Goal: Task Accomplishment & Management: Complete application form

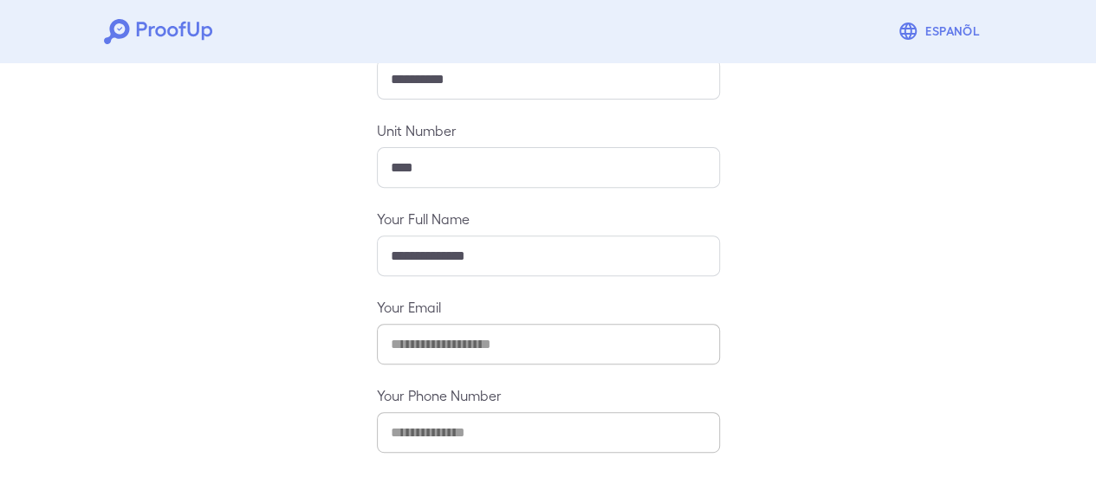
scroll to position [307, 0]
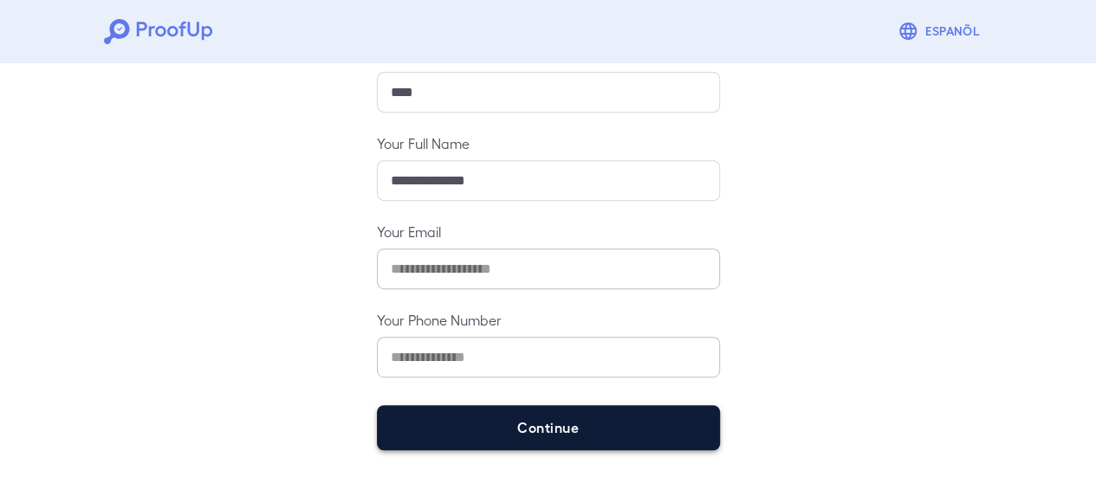
click at [594, 417] on button "Continue" at bounding box center [548, 427] width 343 height 45
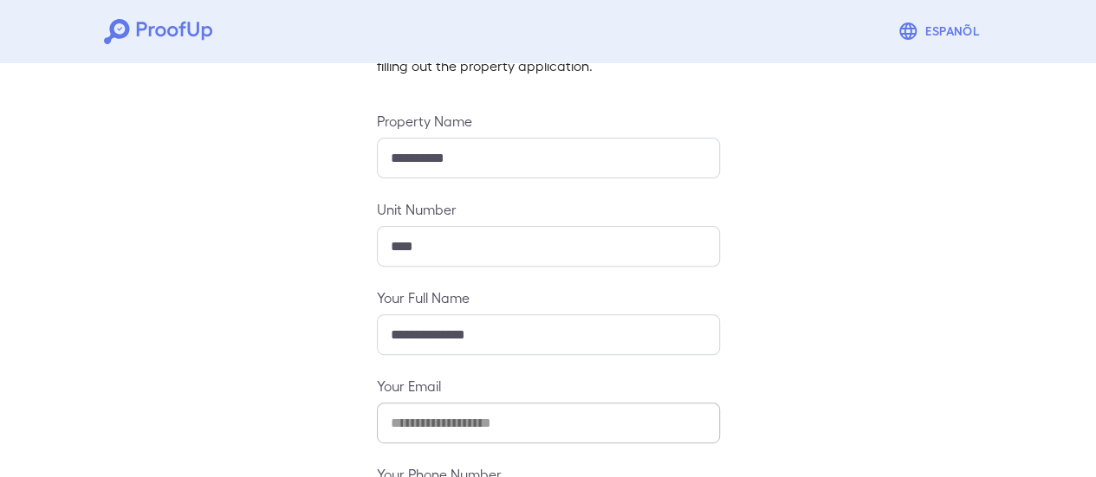
scroll to position [282, 0]
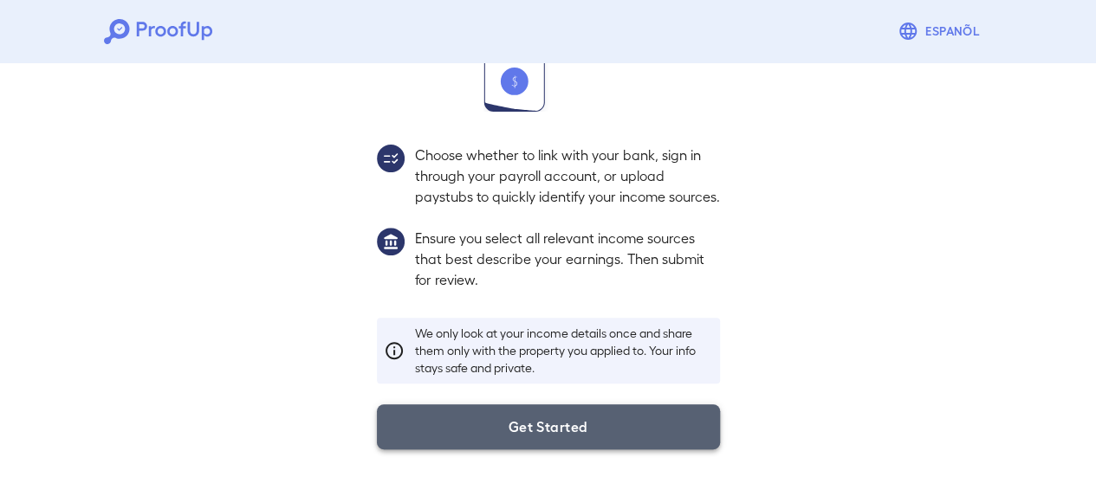
click at [558, 426] on button "Get Started" at bounding box center [548, 427] width 343 height 45
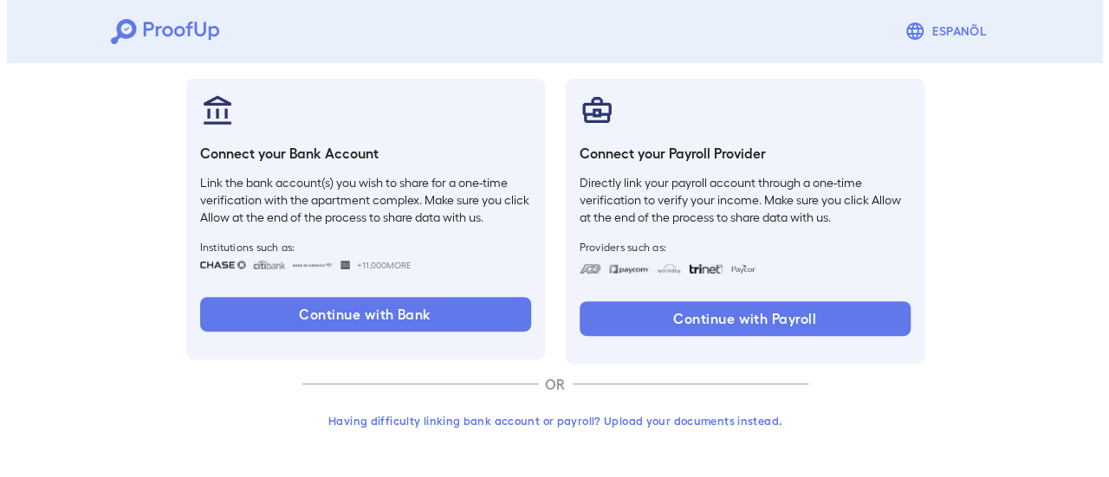
scroll to position [184, 0]
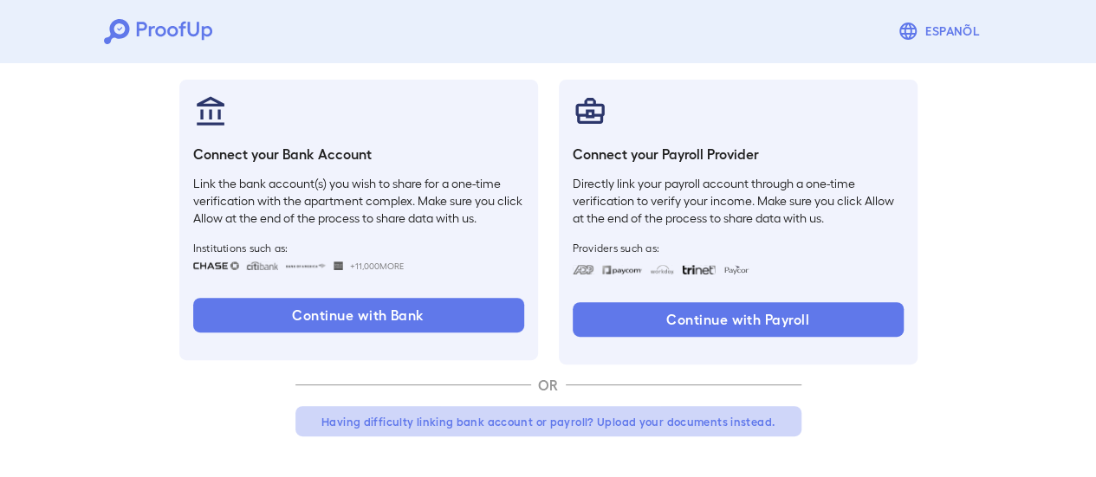
click at [686, 419] on button "Having difficulty linking bank account or payroll? Upload your documents instea…" at bounding box center [548, 421] width 506 height 31
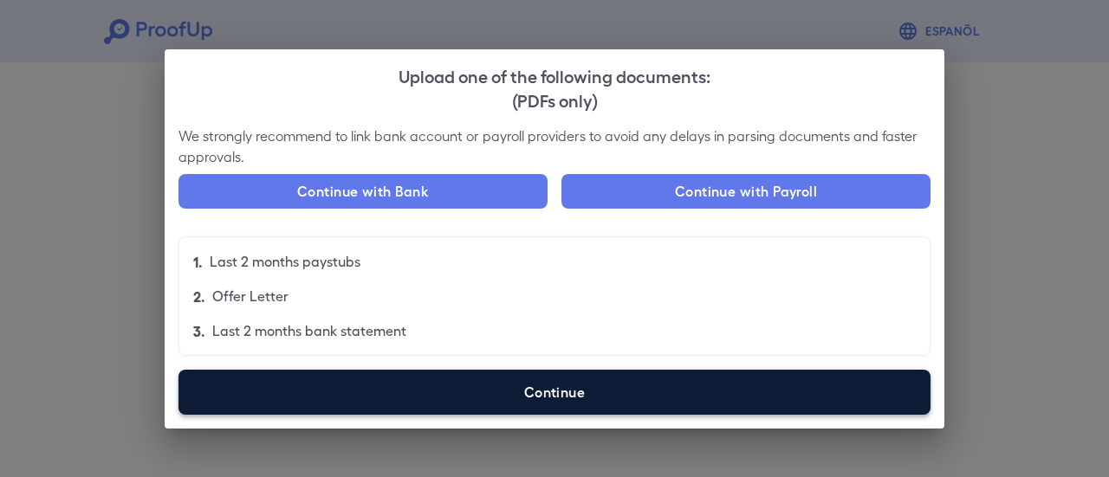
click at [518, 407] on label "Continue" at bounding box center [554, 392] width 752 height 45
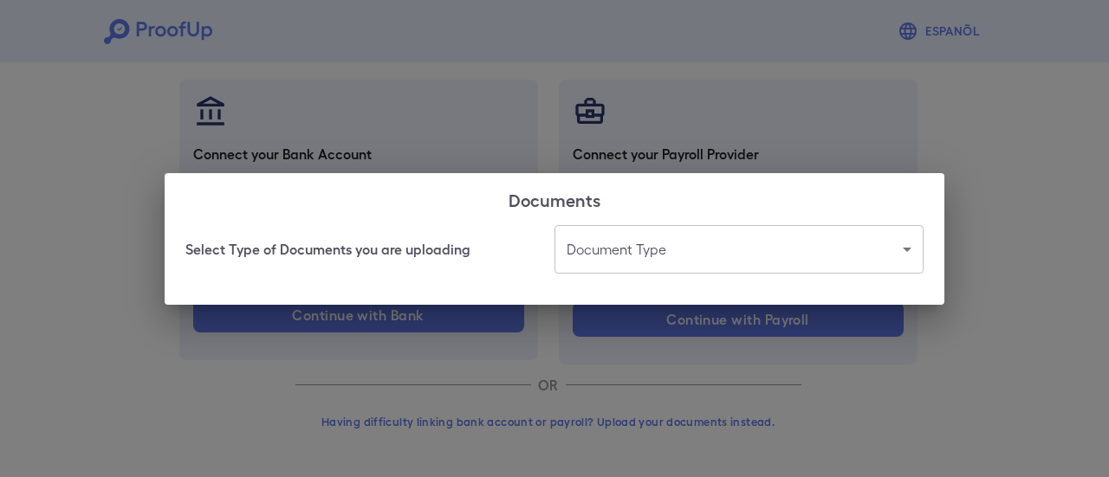
click at [660, 250] on body "Espanõl Go back How Would You Like to Verify Your Income? There are multiple wa…" at bounding box center [554, 147] width 1109 height 662
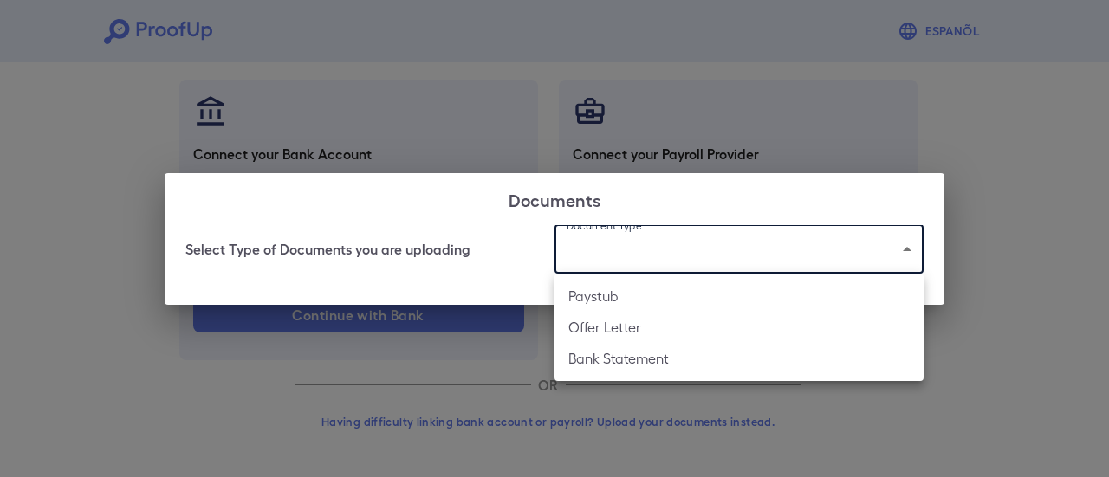
click at [657, 358] on li "Bank Statement" at bounding box center [738, 358] width 369 height 31
type input "**********"
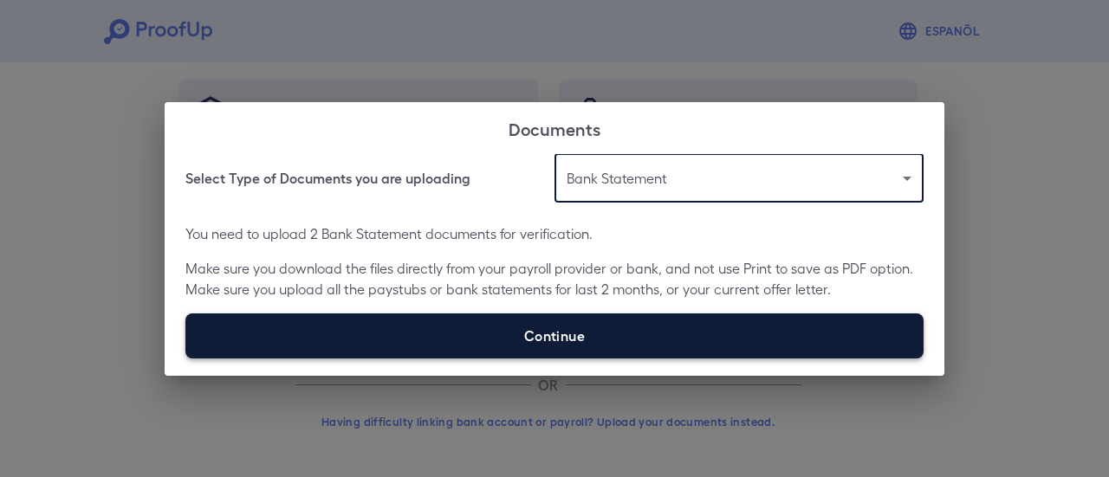
click at [599, 342] on label "Continue" at bounding box center [554, 336] width 738 height 45
click at [186, 358] on input "Continue" at bounding box center [185, 358] width 1 height 1
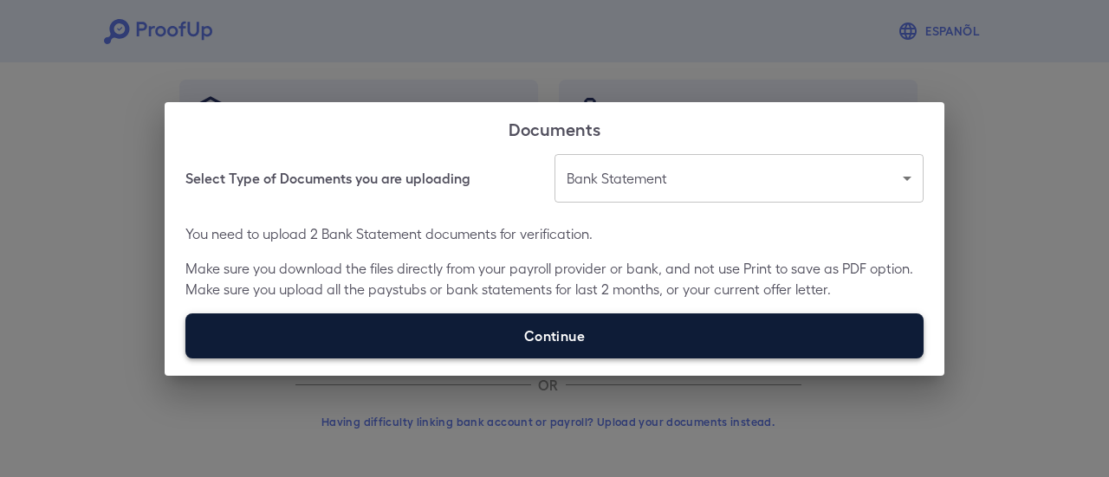
type input "**********"
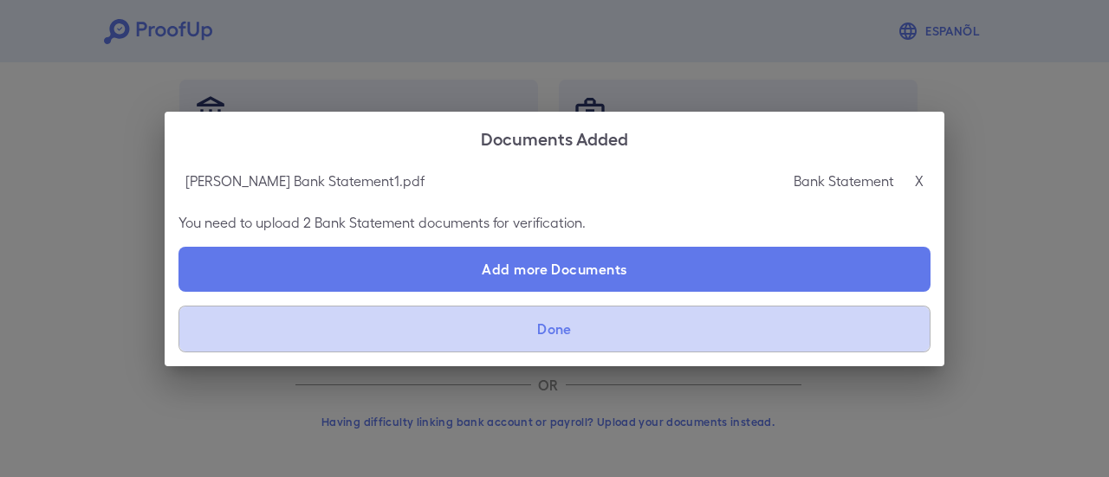
click at [604, 318] on button "Done" at bounding box center [554, 329] width 752 height 47
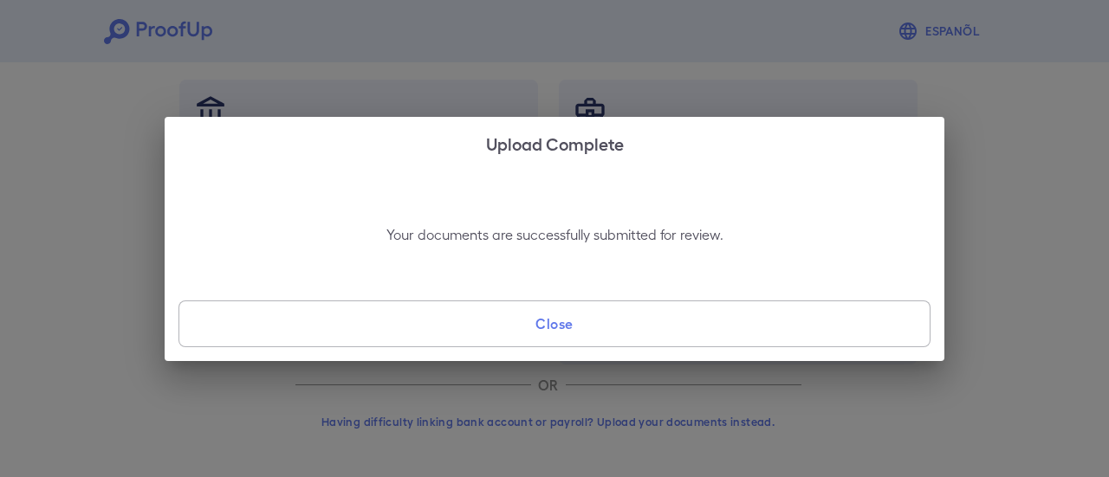
click at [629, 321] on button "Close" at bounding box center [554, 324] width 752 height 47
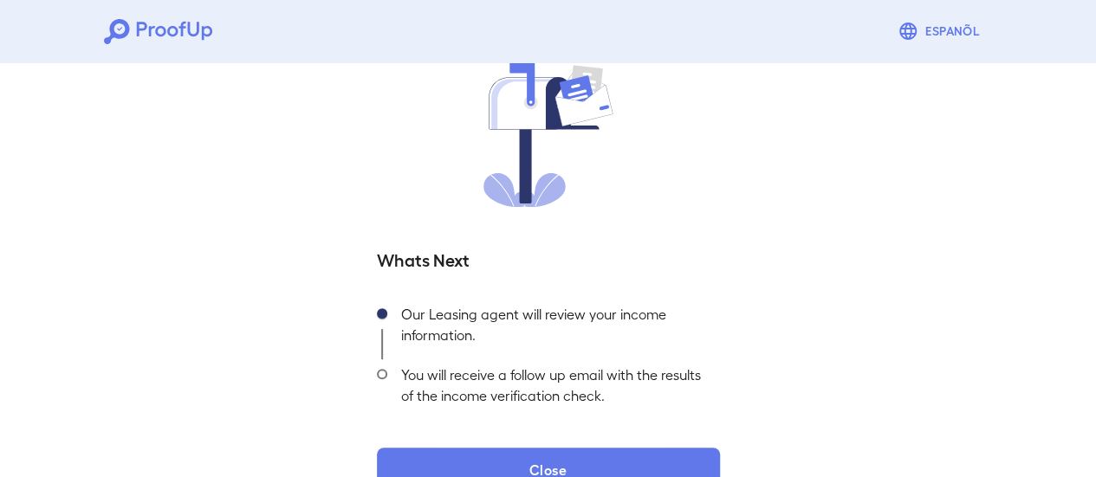
scroll to position [186, 0]
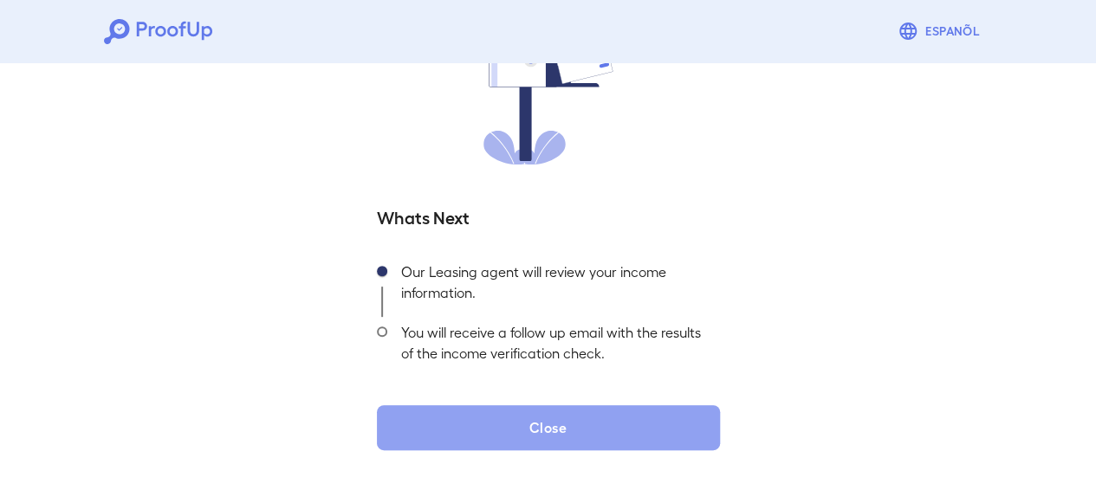
drag, startPoint x: 625, startPoint y: 420, endPoint x: 847, endPoint y: 18, distance: 459.0
click at [625, 420] on button "Close" at bounding box center [548, 427] width 343 height 45
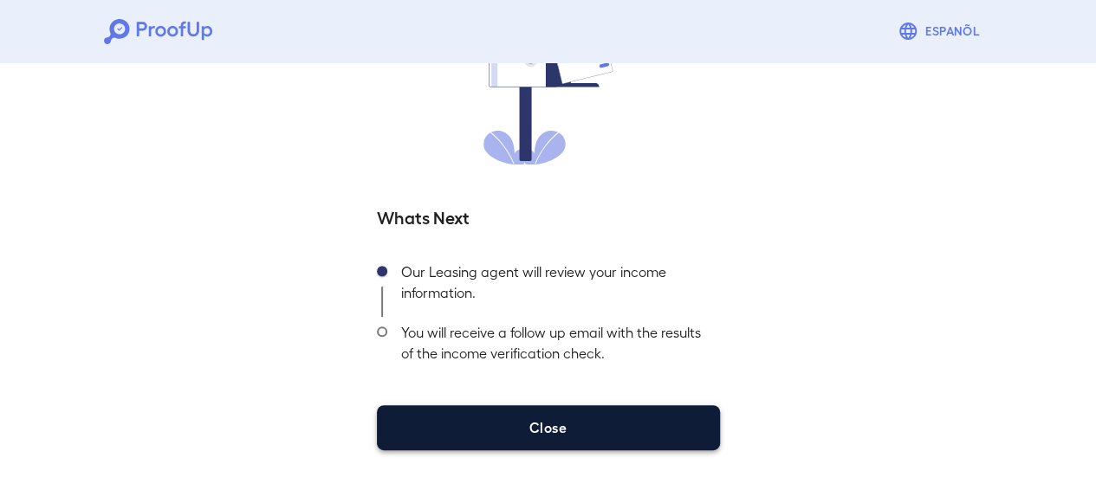
click at [428, 439] on button "Close" at bounding box center [548, 427] width 343 height 45
